Goal: Find specific page/section: Find specific page/section

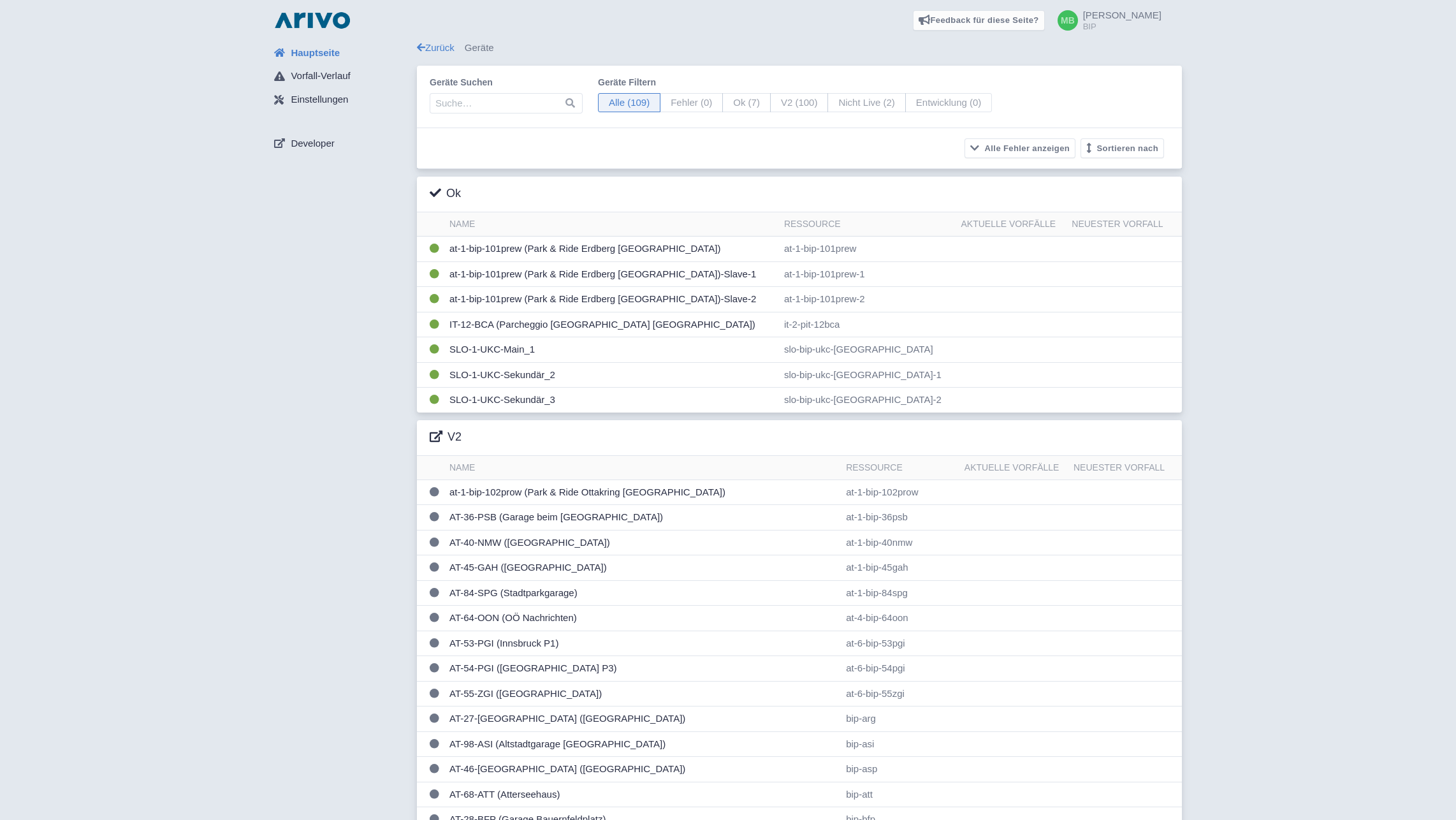
click at [490, 253] on td "at-1-bip-101prew (Park & Ride Erdberg [GEOGRAPHIC_DATA])" at bounding box center [612, 249] width 335 height 25
click at [553, 620] on td "AT-64-OON (OÖ Nachrichten)" at bounding box center [642, 618] width 397 height 25
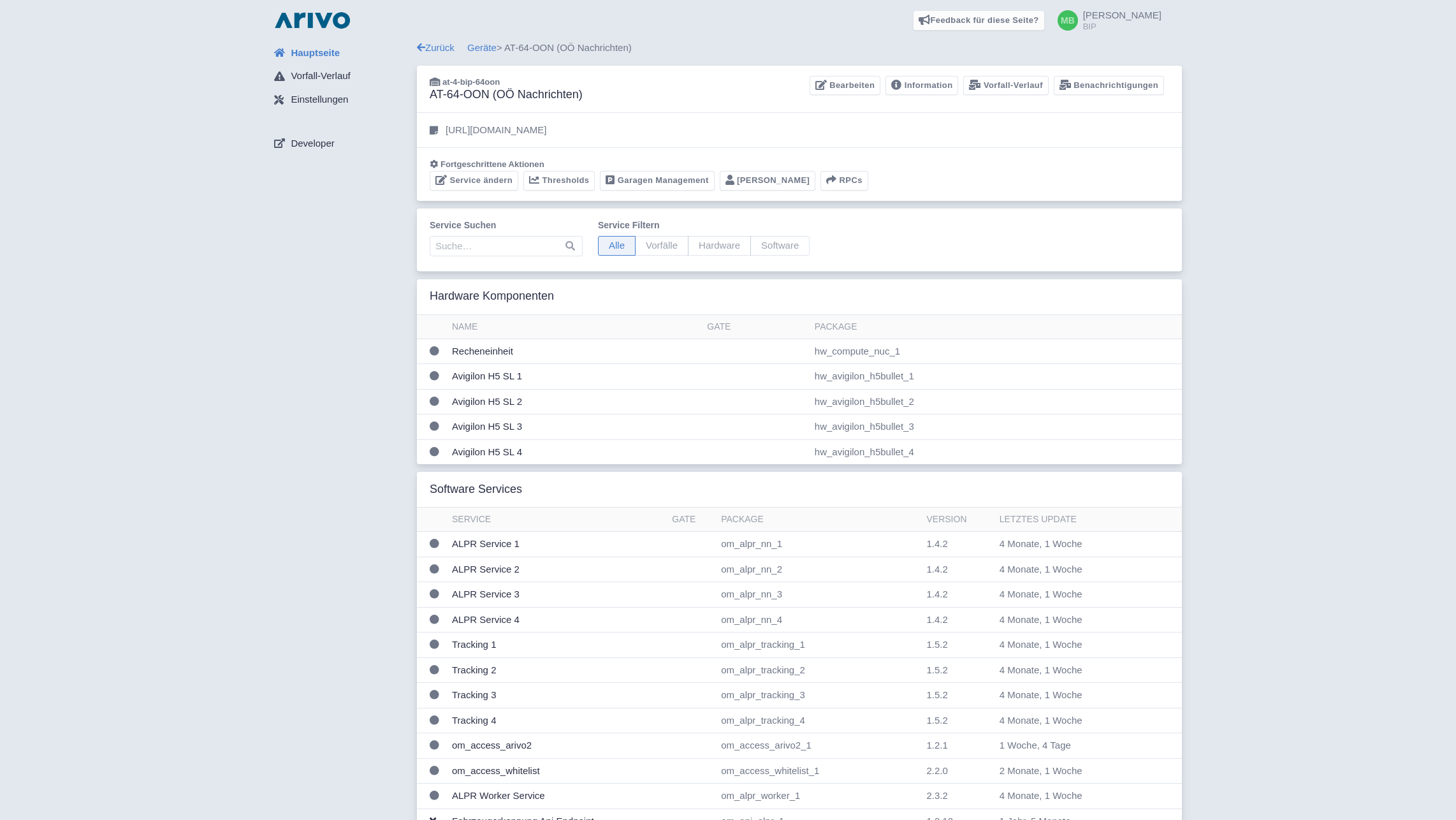
click at [477, 168] on span "Fortgeschrittene Aktionen" at bounding box center [493, 164] width 104 height 10
click at [478, 176] on link "Service ändern" at bounding box center [473, 181] width 89 height 20
